Goal: Navigation & Orientation: Find specific page/section

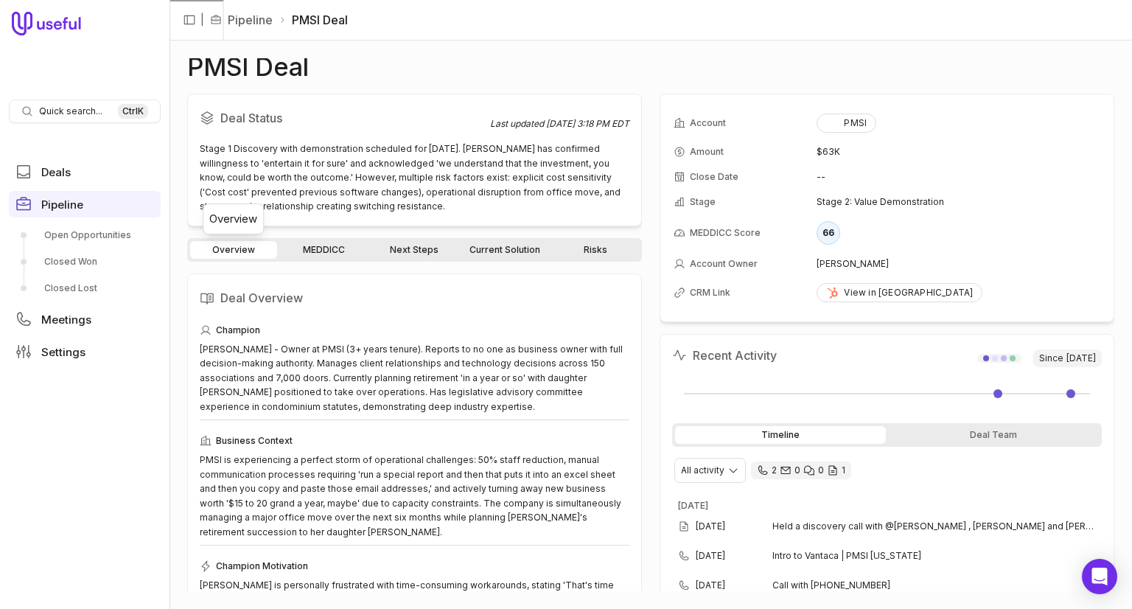
scroll to position [74, 0]
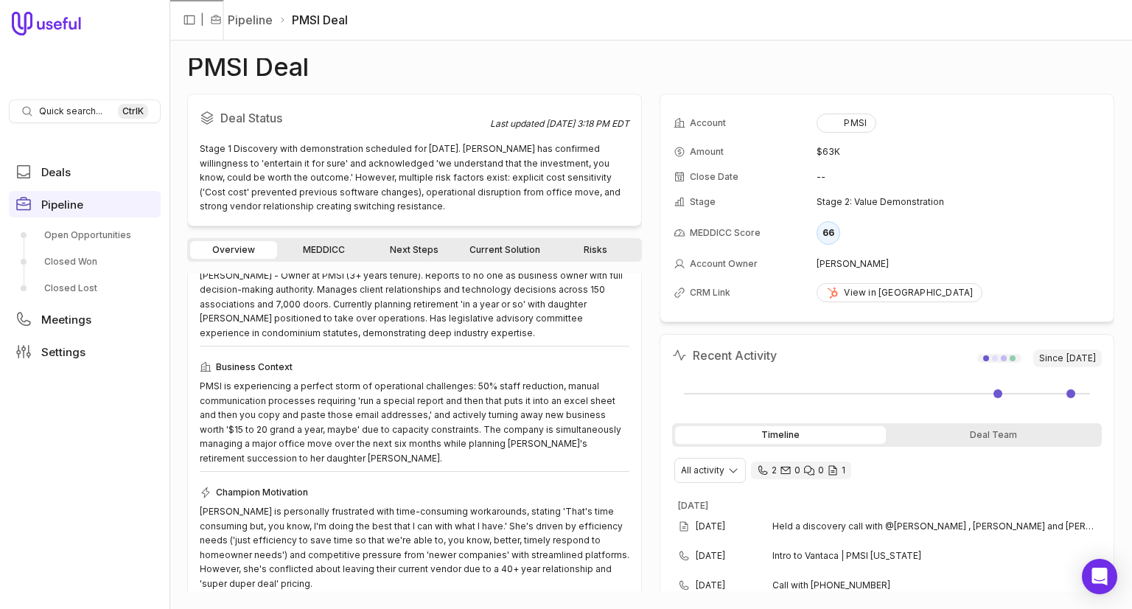
click at [928, 442] on div "Timeline Deal Team" at bounding box center [887, 435] width 430 height 24
click at [927, 432] on div "Deal Team" at bounding box center [994, 435] width 211 height 18
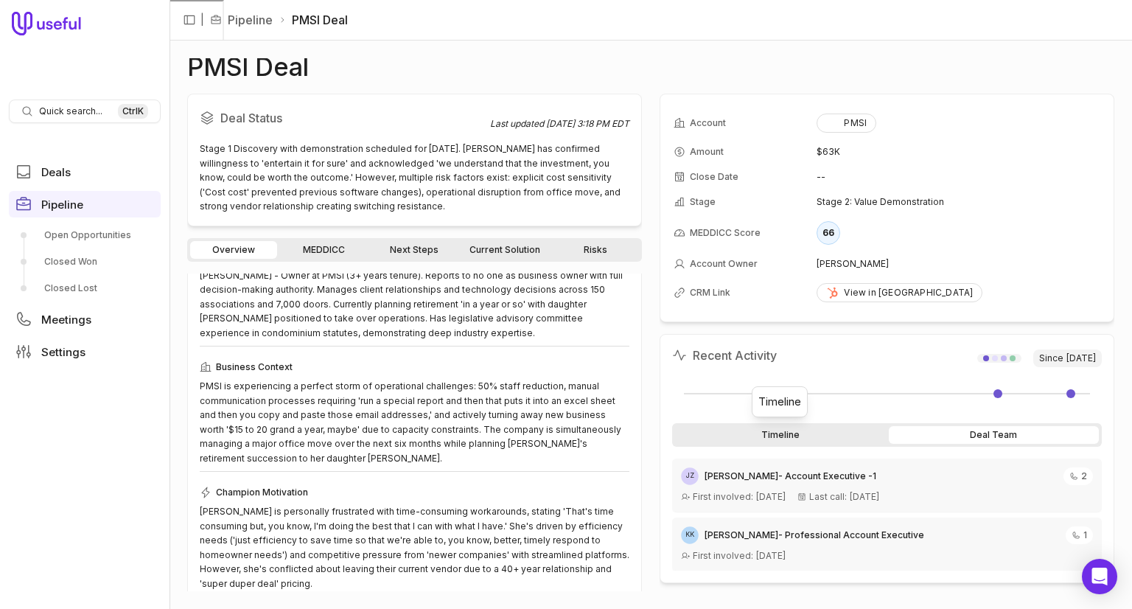
click at [833, 426] on div "Timeline" at bounding box center [780, 435] width 211 height 18
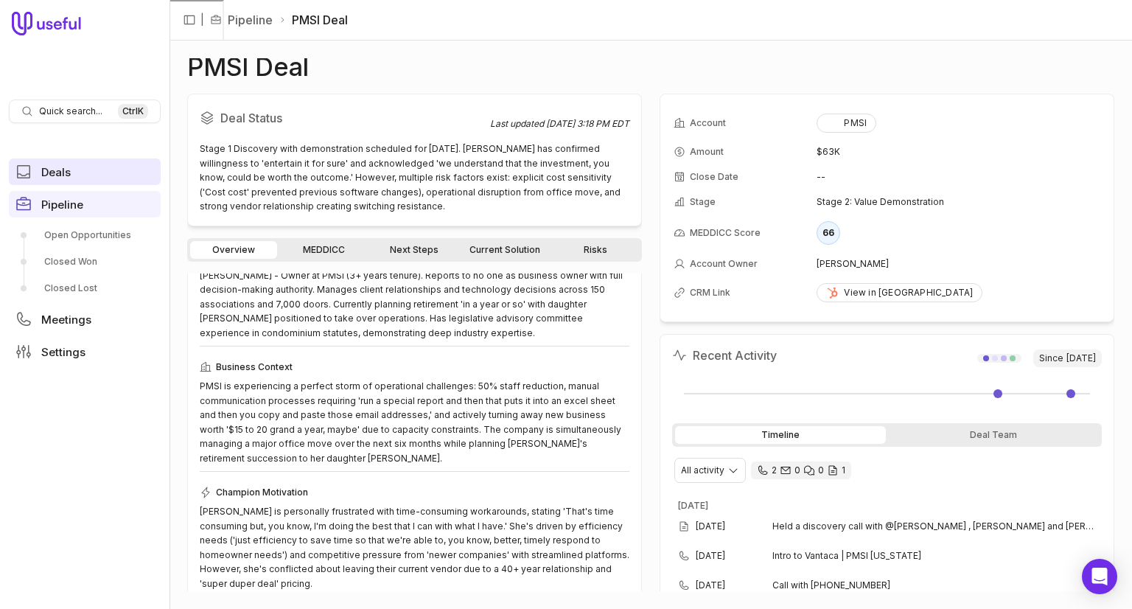
click at [90, 166] on link "Deals" at bounding box center [85, 171] width 152 height 27
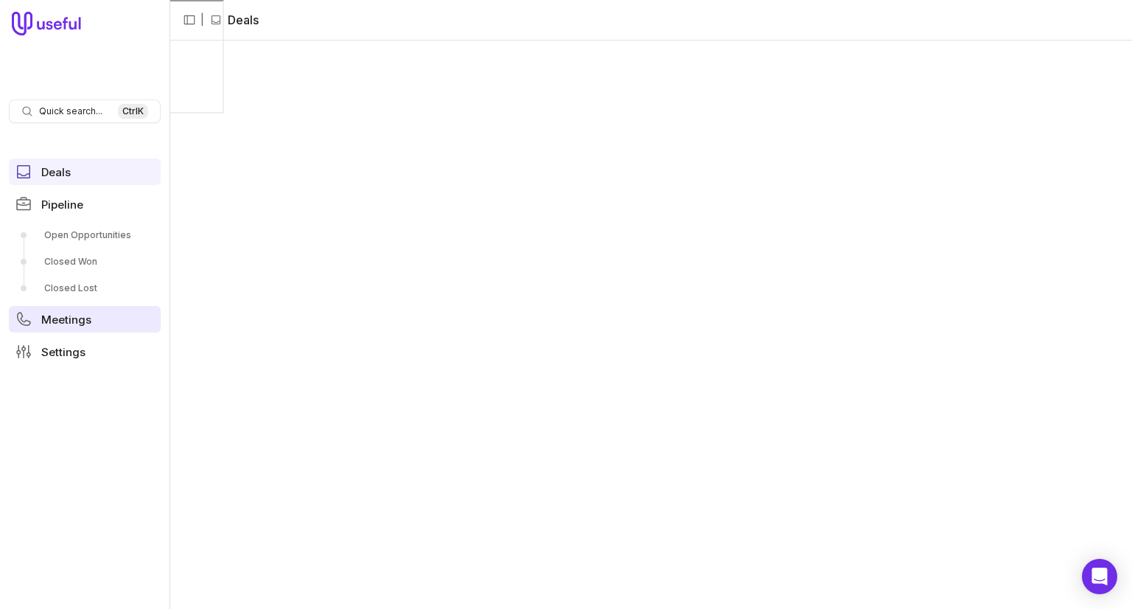
click at [81, 314] on span "Meetings" at bounding box center [66, 319] width 50 height 11
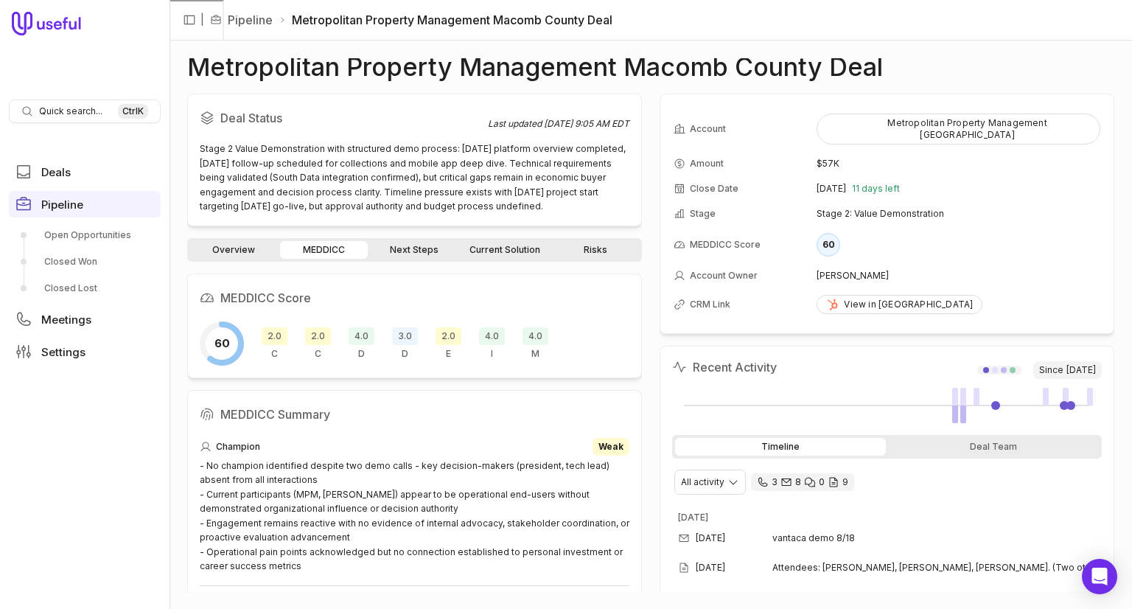
scroll to position [966, 0]
